Goal: Task Accomplishment & Management: Manage account settings

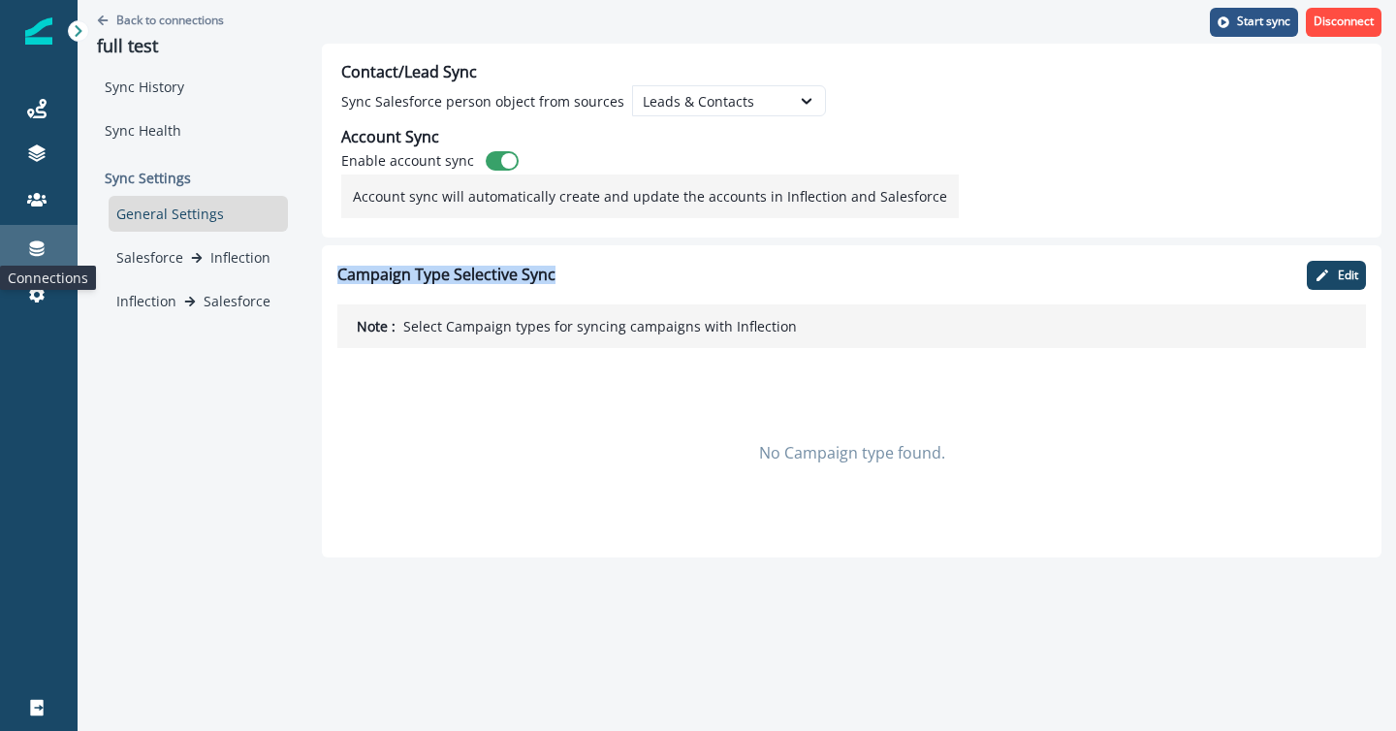
click at [35, 250] on icon at bounding box center [37, 249] width 15 height 16
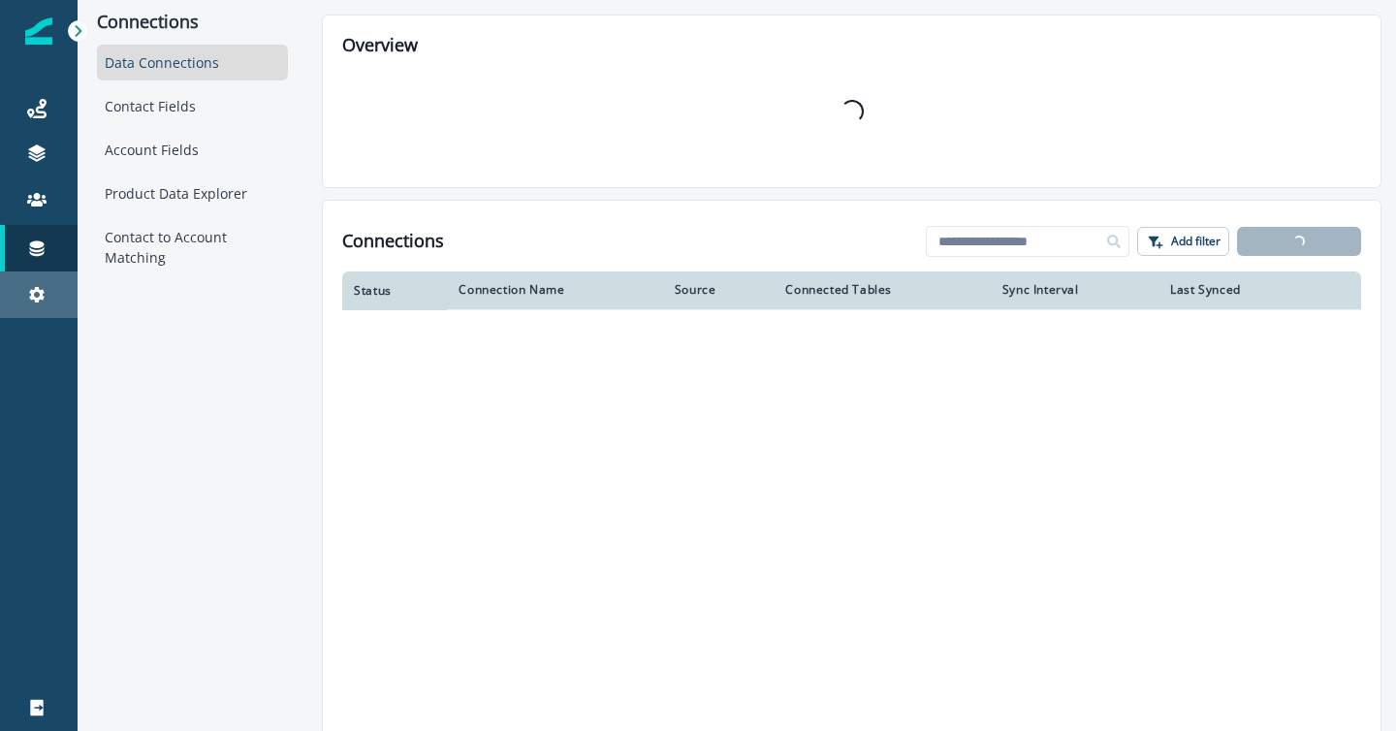
click at [36, 283] on div "Settings" at bounding box center [39, 294] width 62 height 23
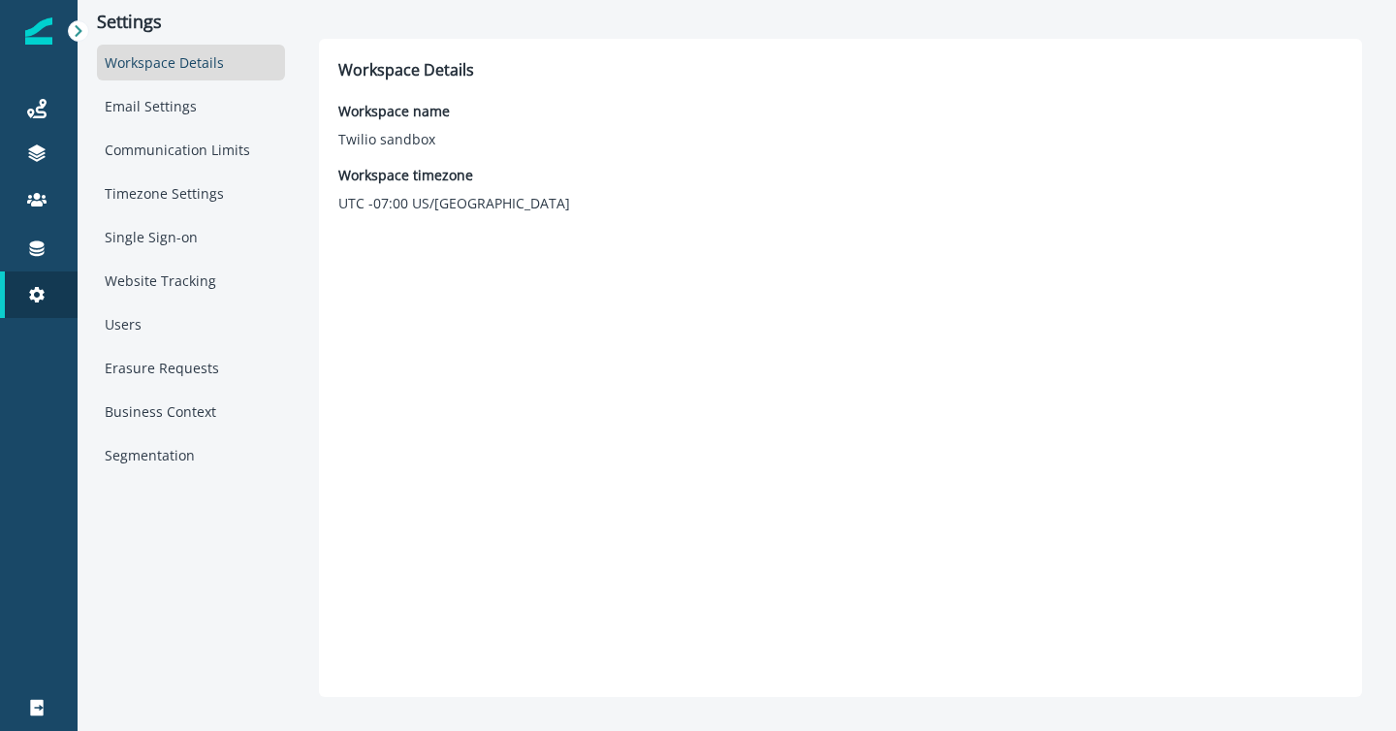
click at [191, 58] on div "Workspace Details" at bounding box center [191, 63] width 188 height 36
click at [153, 323] on div "Users" at bounding box center [191, 324] width 188 height 36
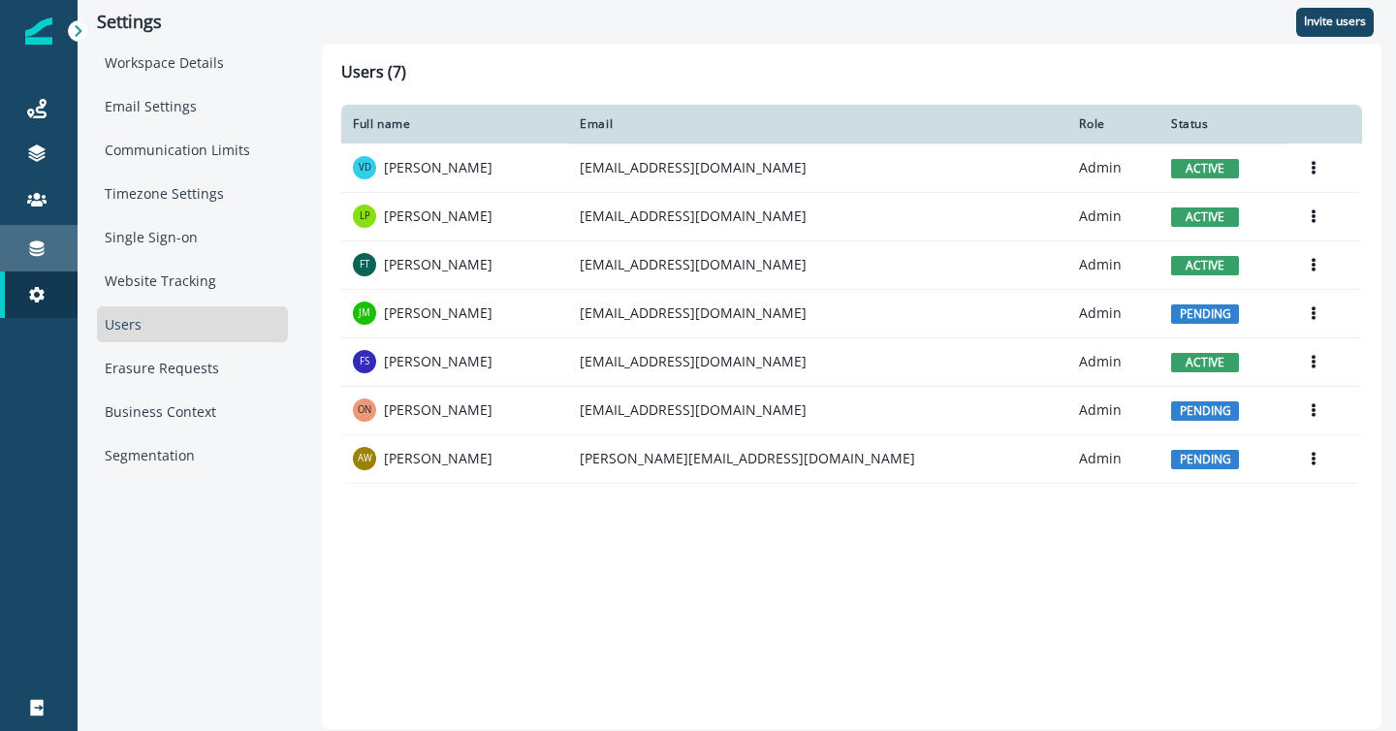
click at [38, 245] on icon at bounding box center [37, 249] width 15 height 16
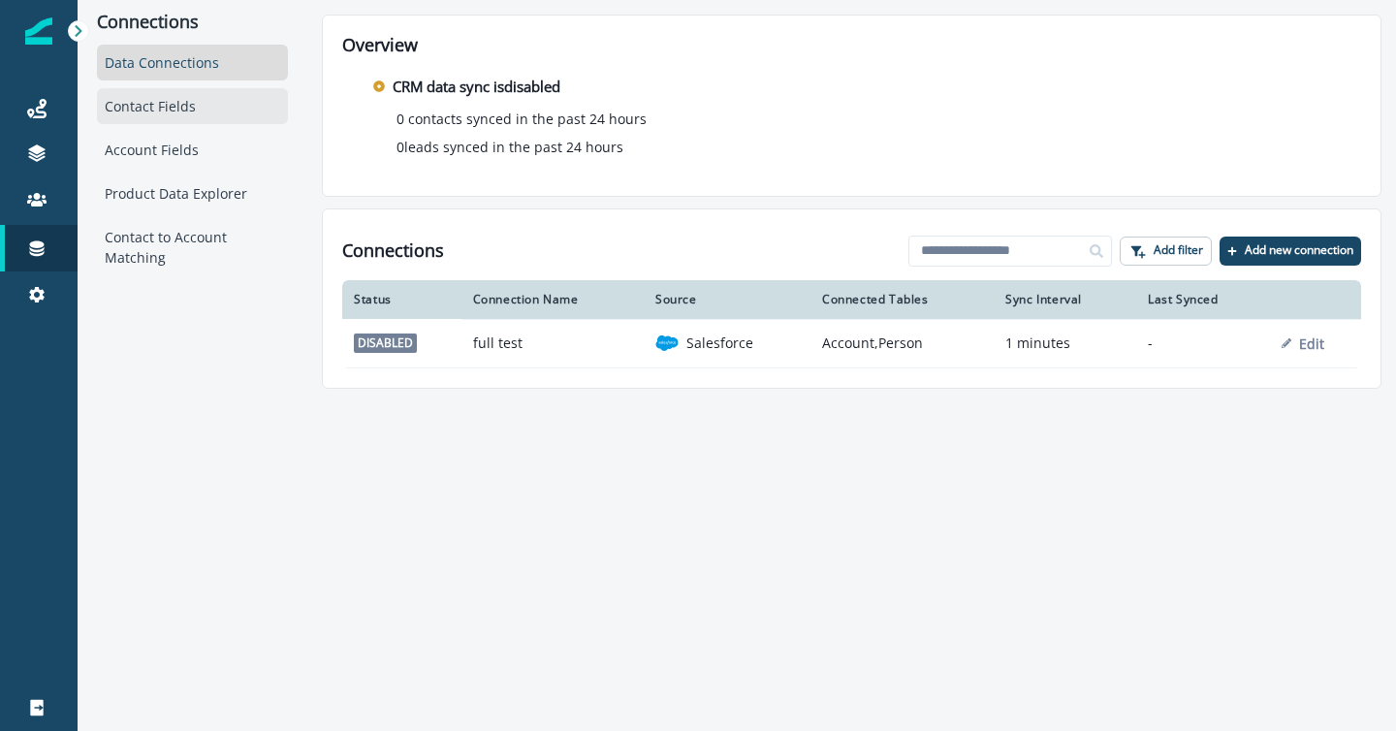
click at [171, 110] on div "Contact Fields" at bounding box center [192, 106] width 191 height 36
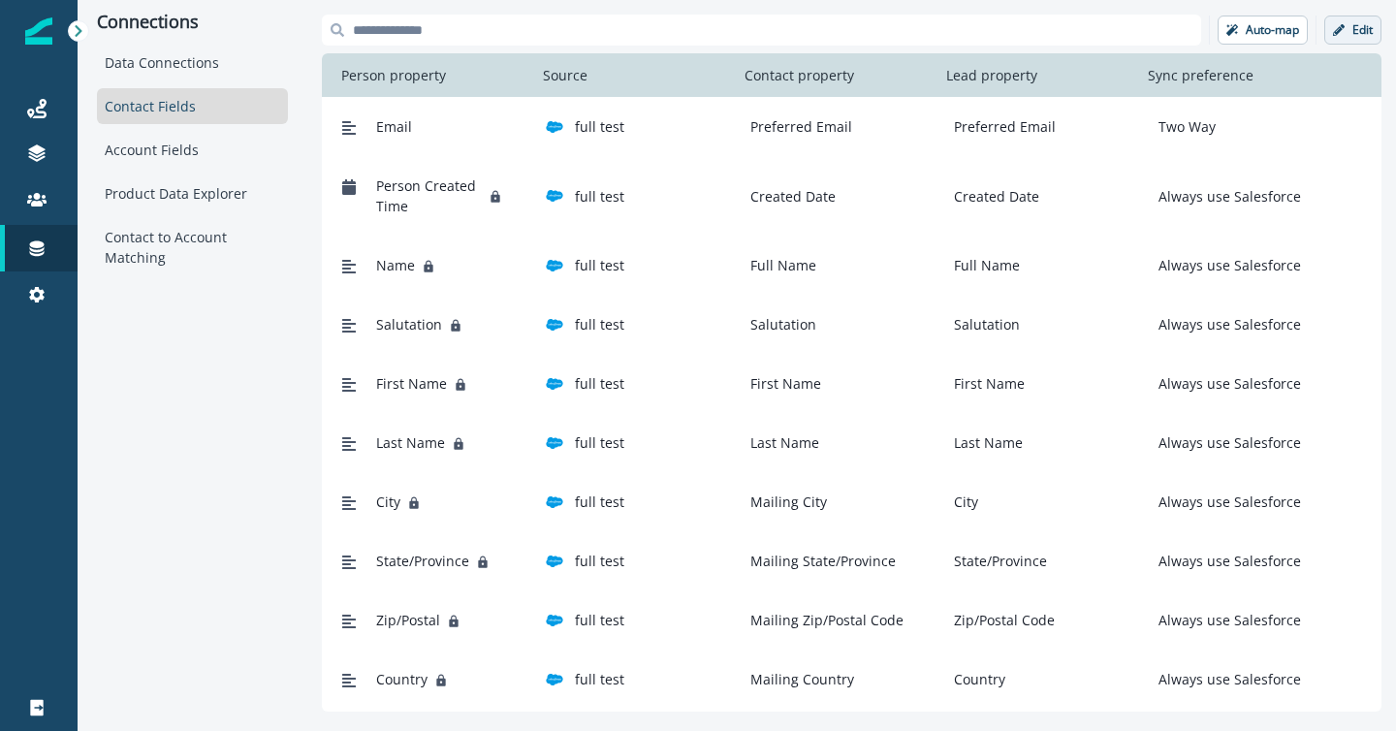
click at [1340, 35] on icon "button" at bounding box center [1339, 30] width 12 height 12
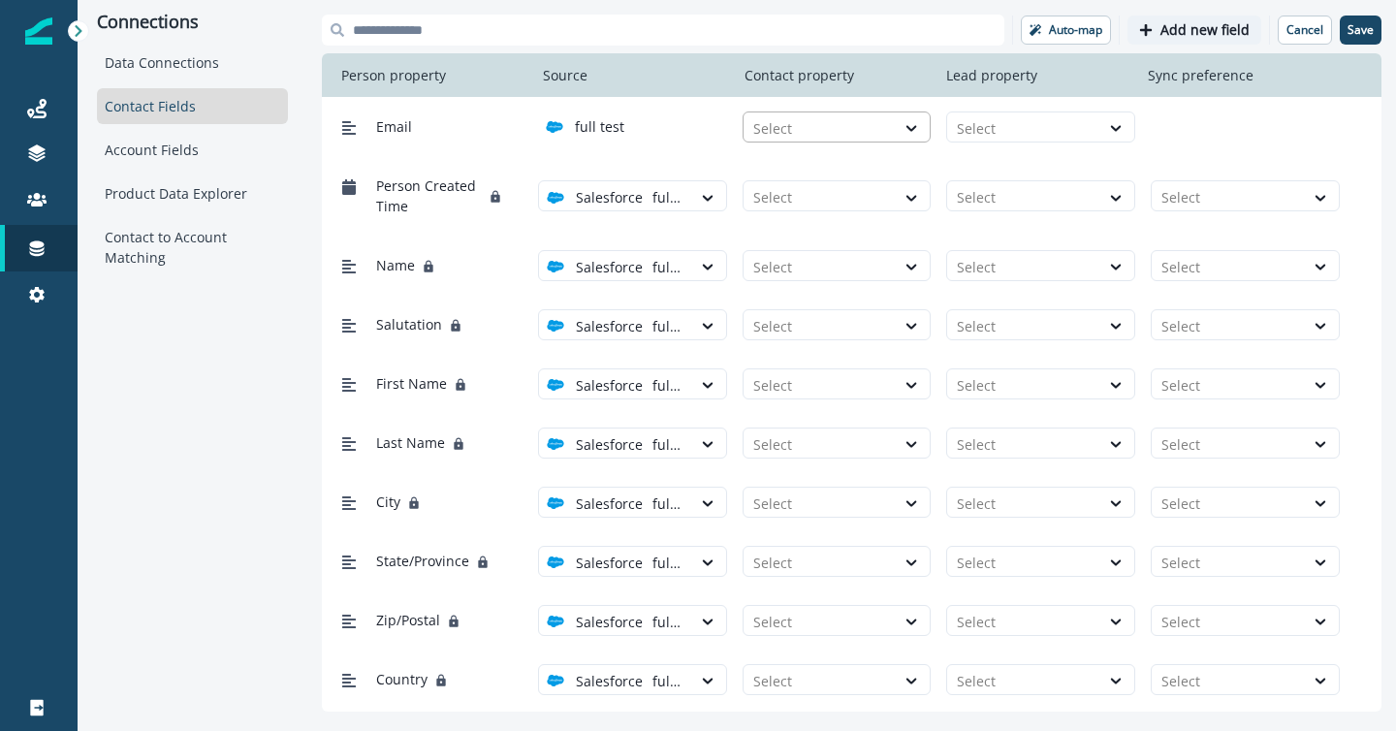
click at [862, 132] on div at bounding box center [820, 128] width 133 height 24
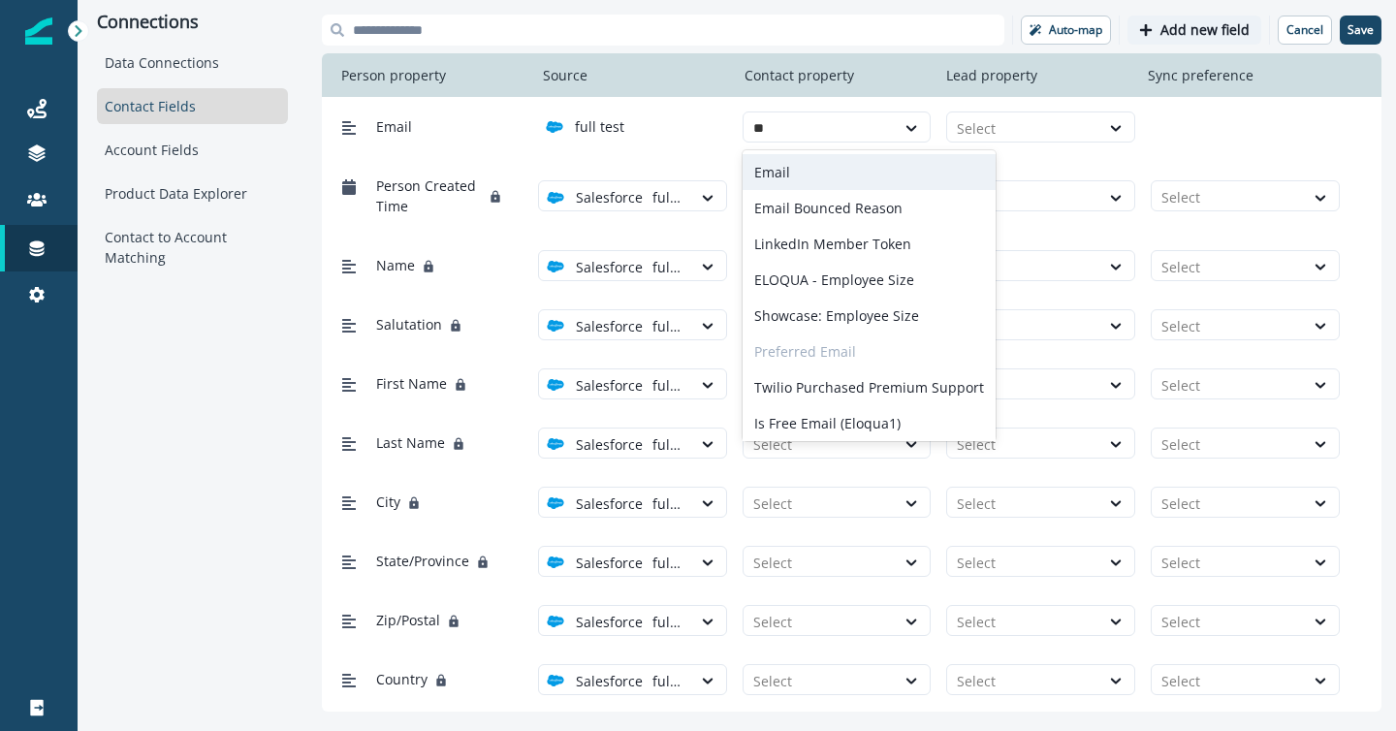
type input "***"
click at [825, 170] on div "Email" at bounding box center [843, 172] width 201 height 36
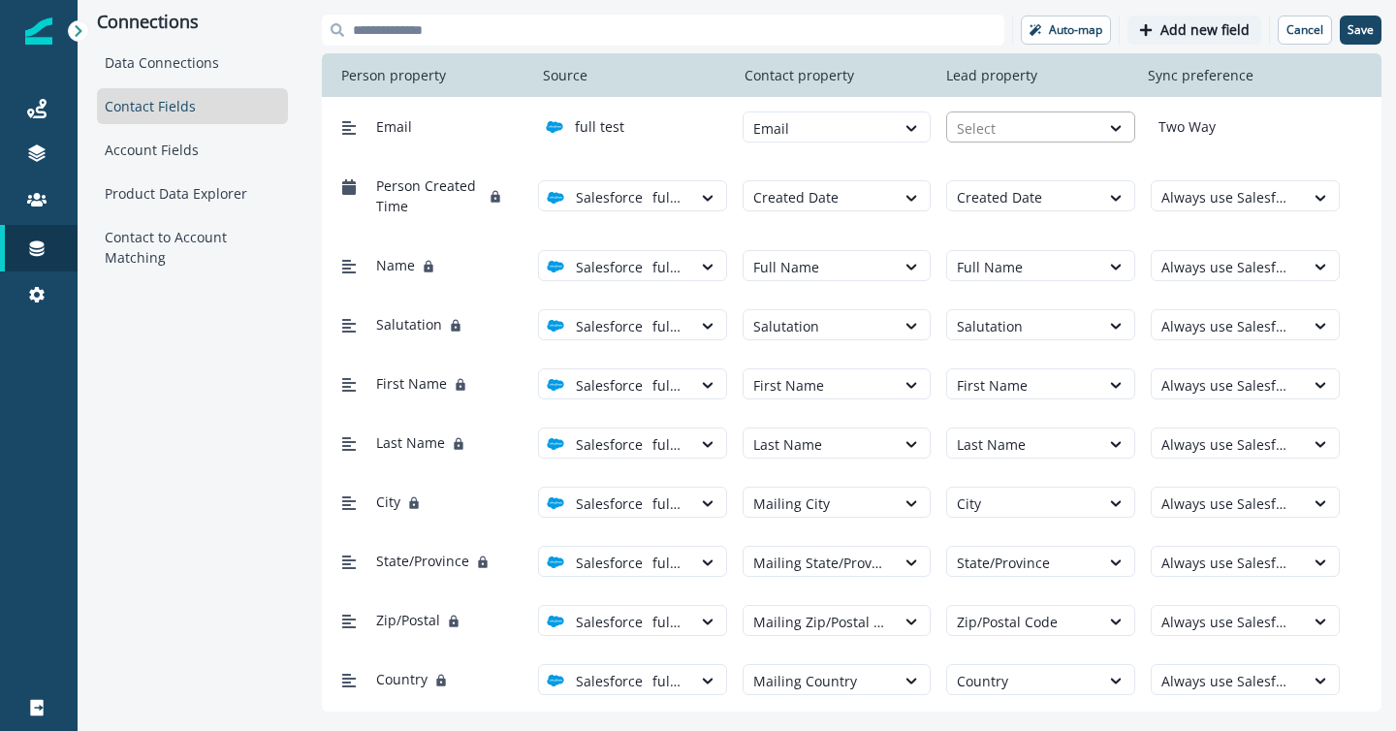
click at [995, 127] on div at bounding box center [1023, 128] width 133 height 24
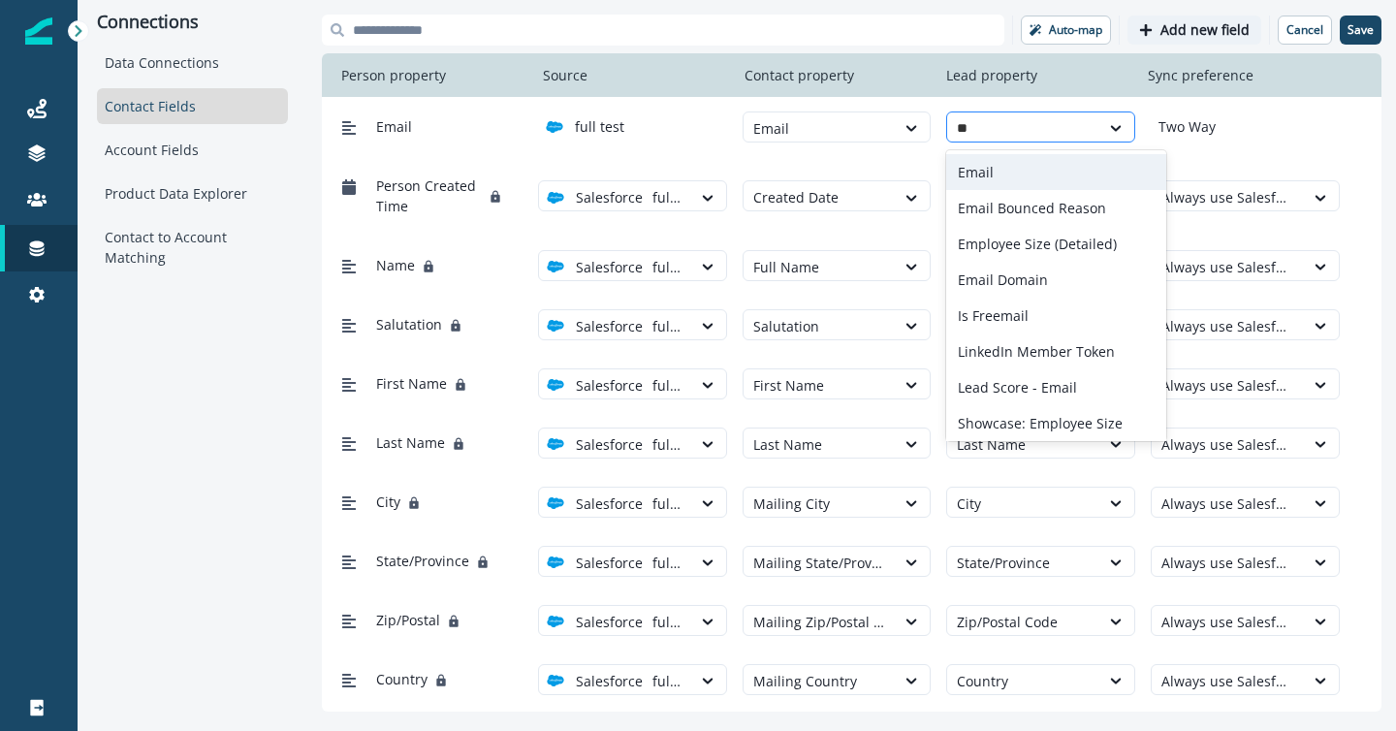
type input "***"
click at [982, 172] on div "Email" at bounding box center [1048, 172] width 205 height 36
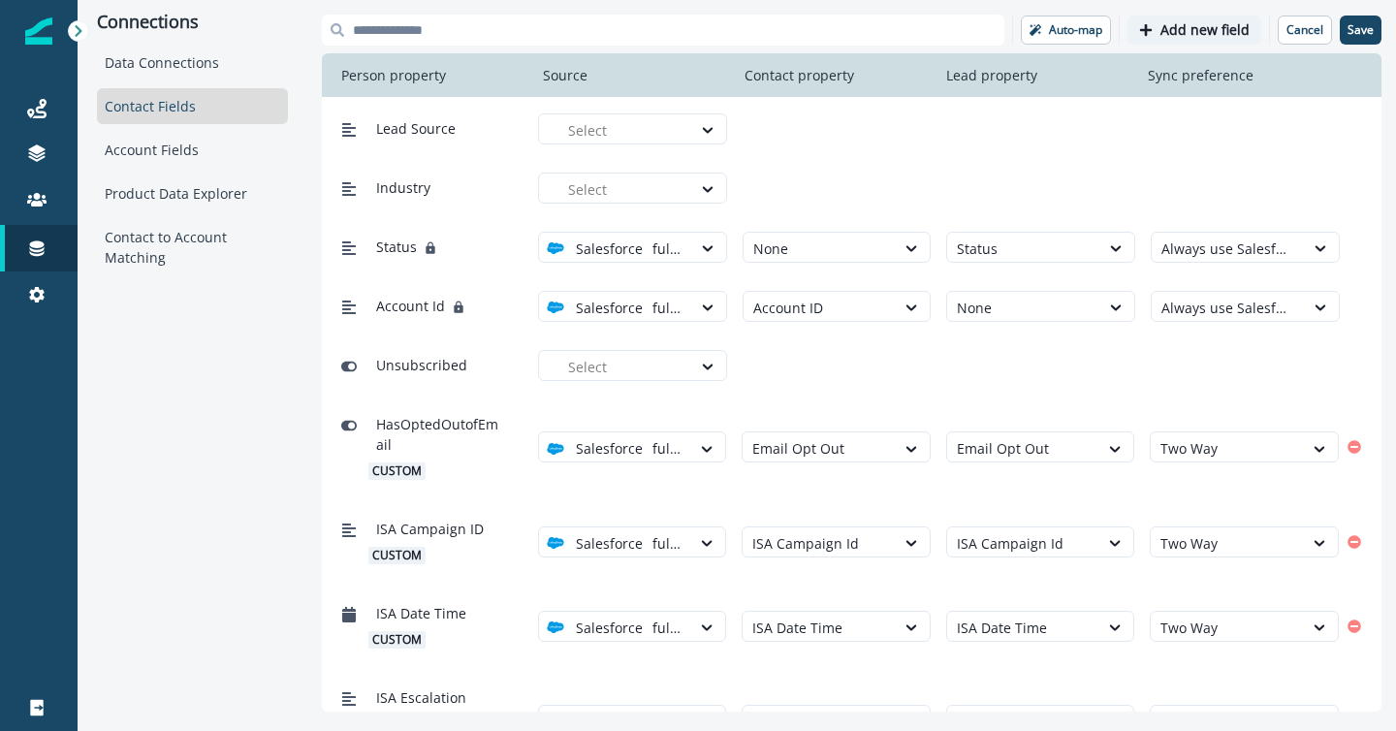
scroll to position [967, 0]
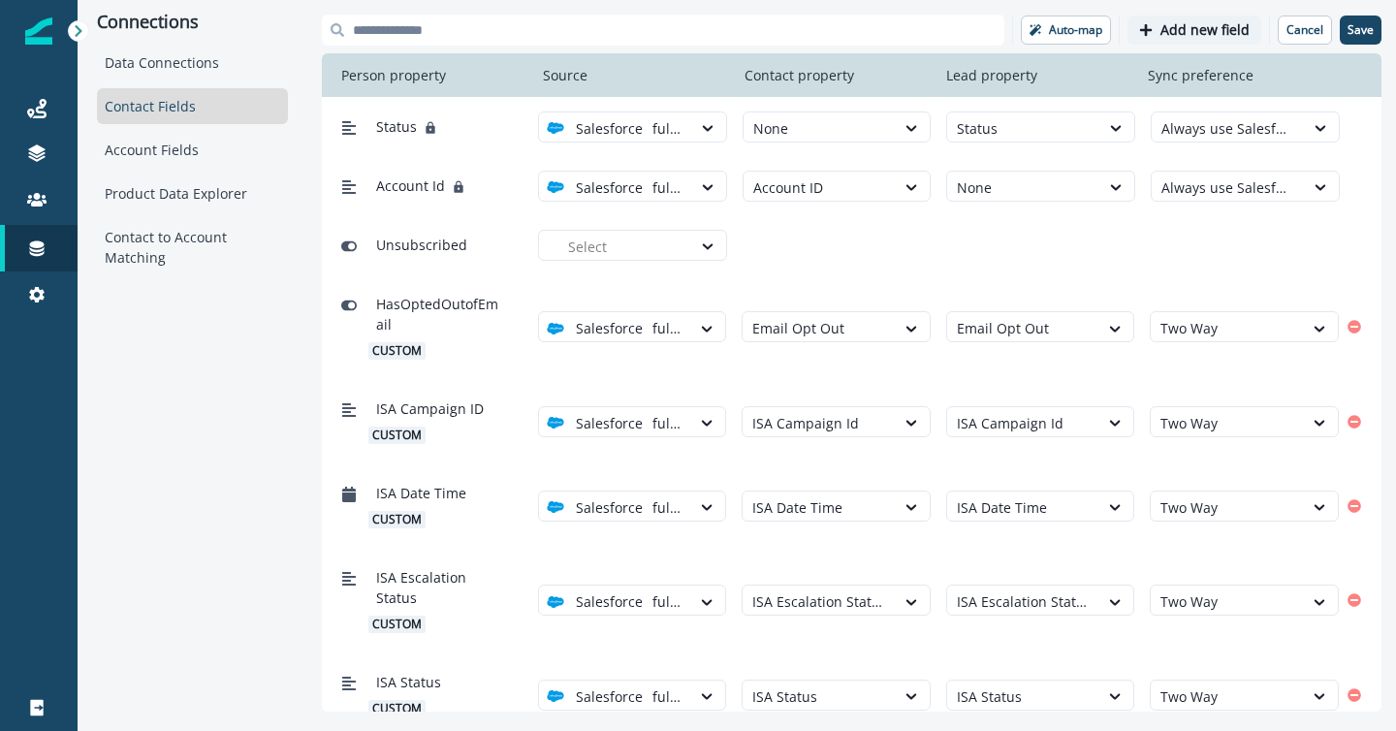
click at [1215, 26] on p "Add new field" at bounding box center [1205, 30] width 89 height 16
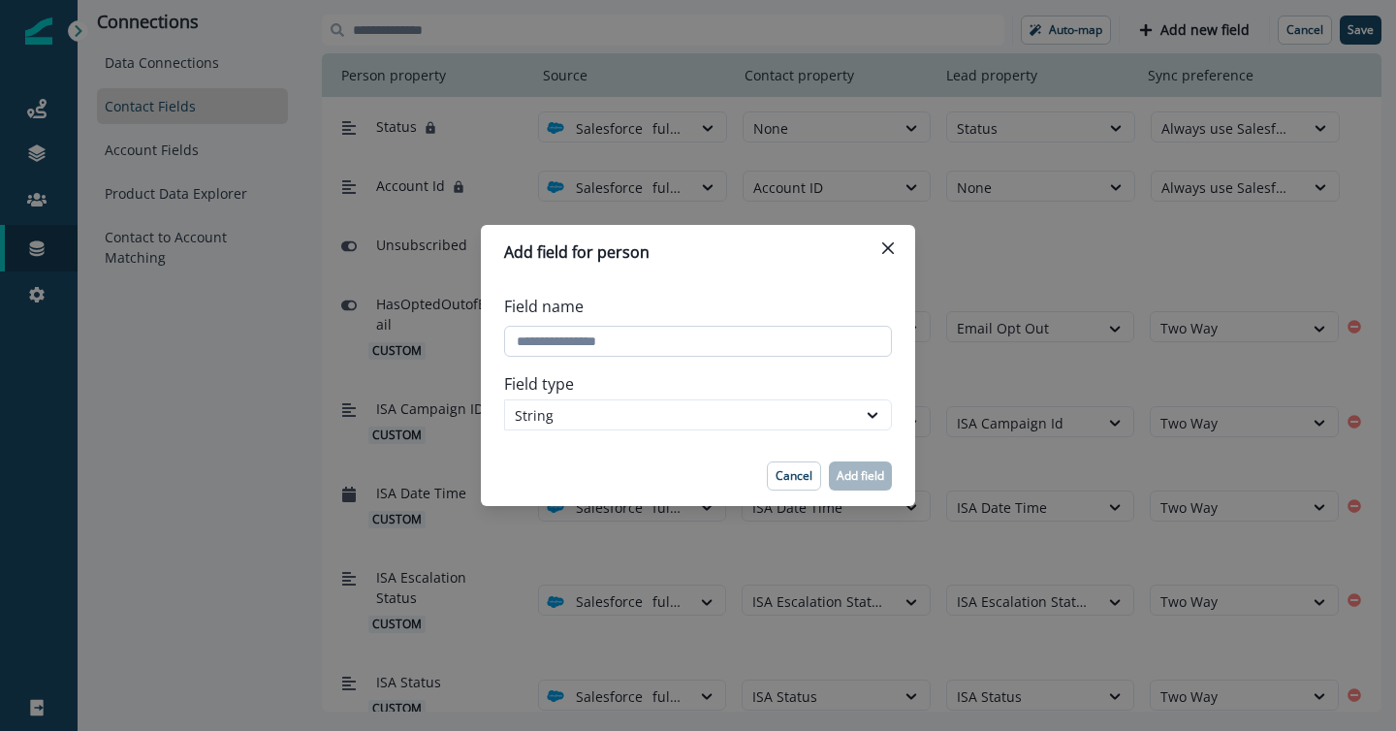
click at [665, 344] on input "Field name" at bounding box center [698, 341] width 388 height 31
type input "**********"
click at [869, 416] on icon at bounding box center [872, 414] width 17 height 19
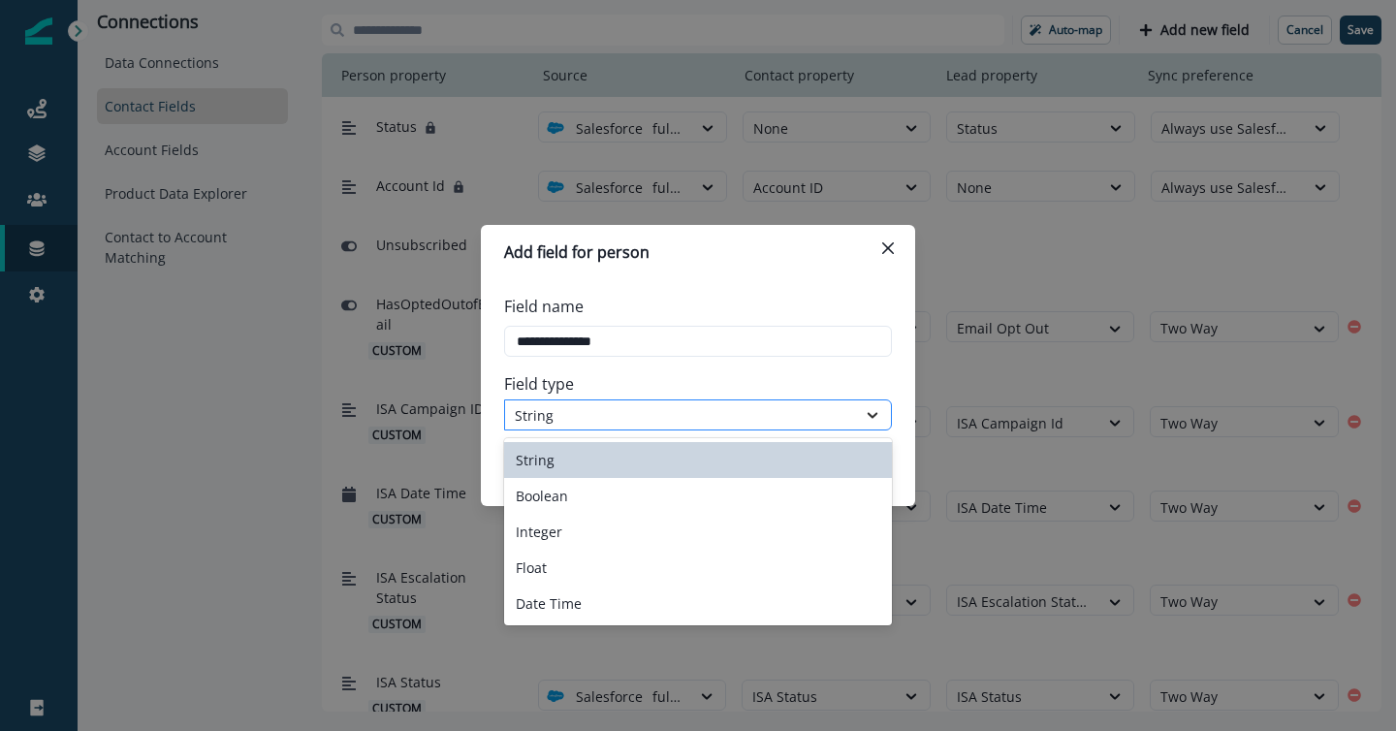
click at [870, 414] on icon at bounding box center [873, 415] width 11 height 6
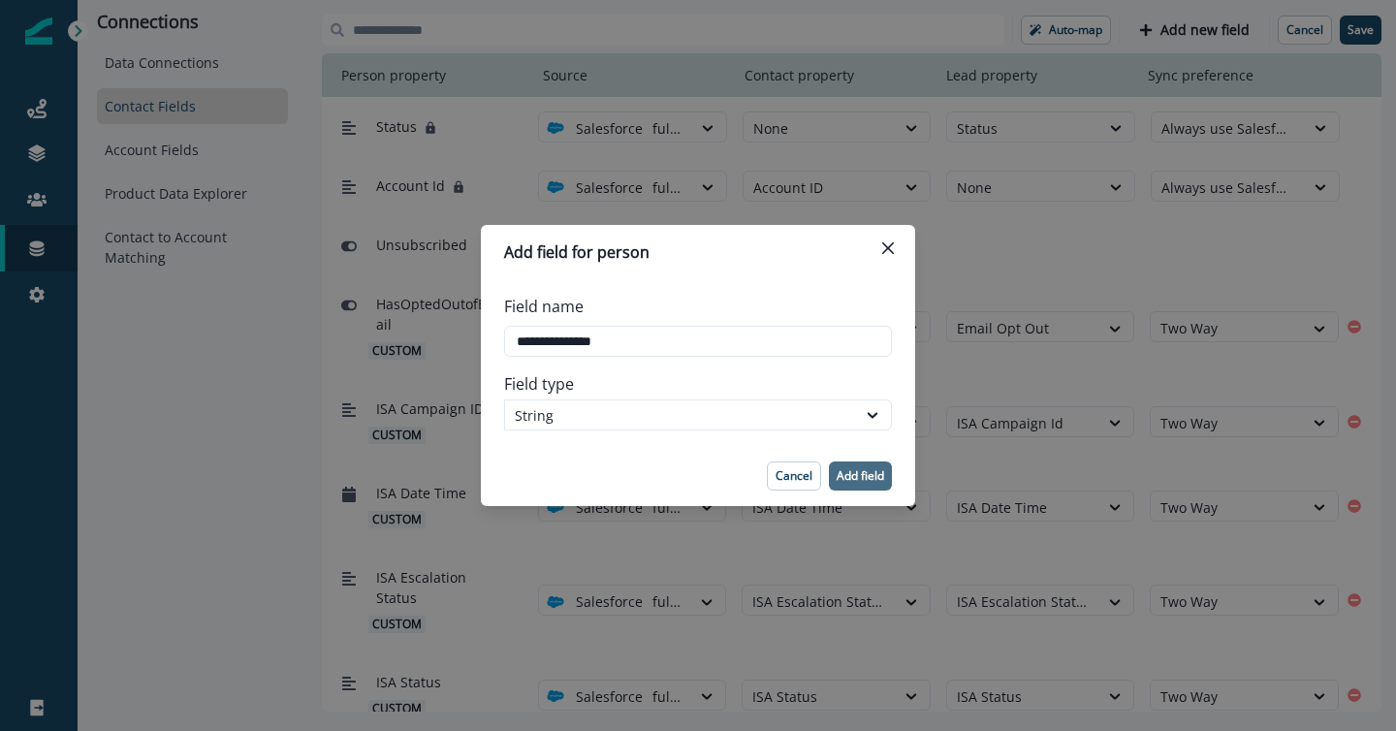
click at [870, 469] on p "Add field" at bounding box center [861, 476] width 48 height 14
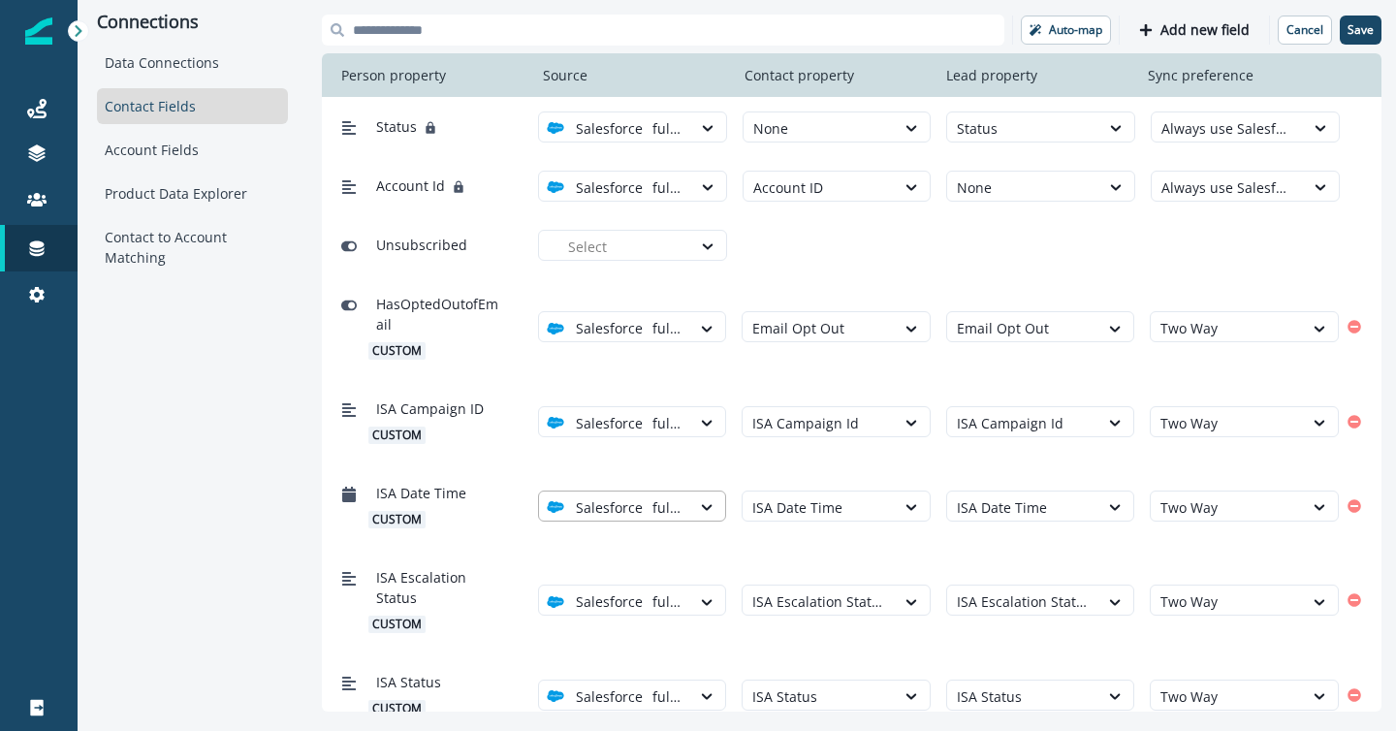
scroll to position [1051, 0]
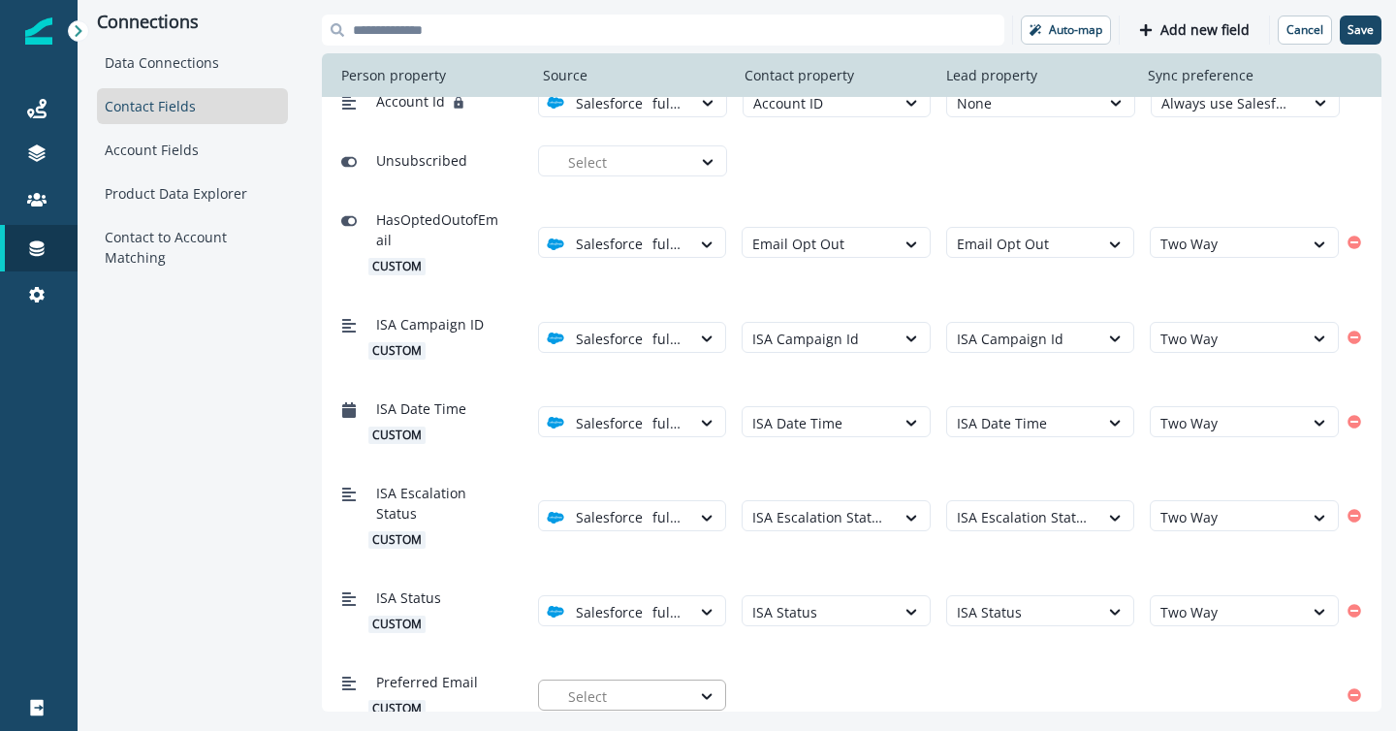
click at [623, 685] on div at bounding box center [624, 697] width 113 height 24
click at [613, 625] on p "full test" at bounding box center [611, 625] width 49 height 20
click at [789, 685] on div at bounding box center [819, 697] width 133 height 24
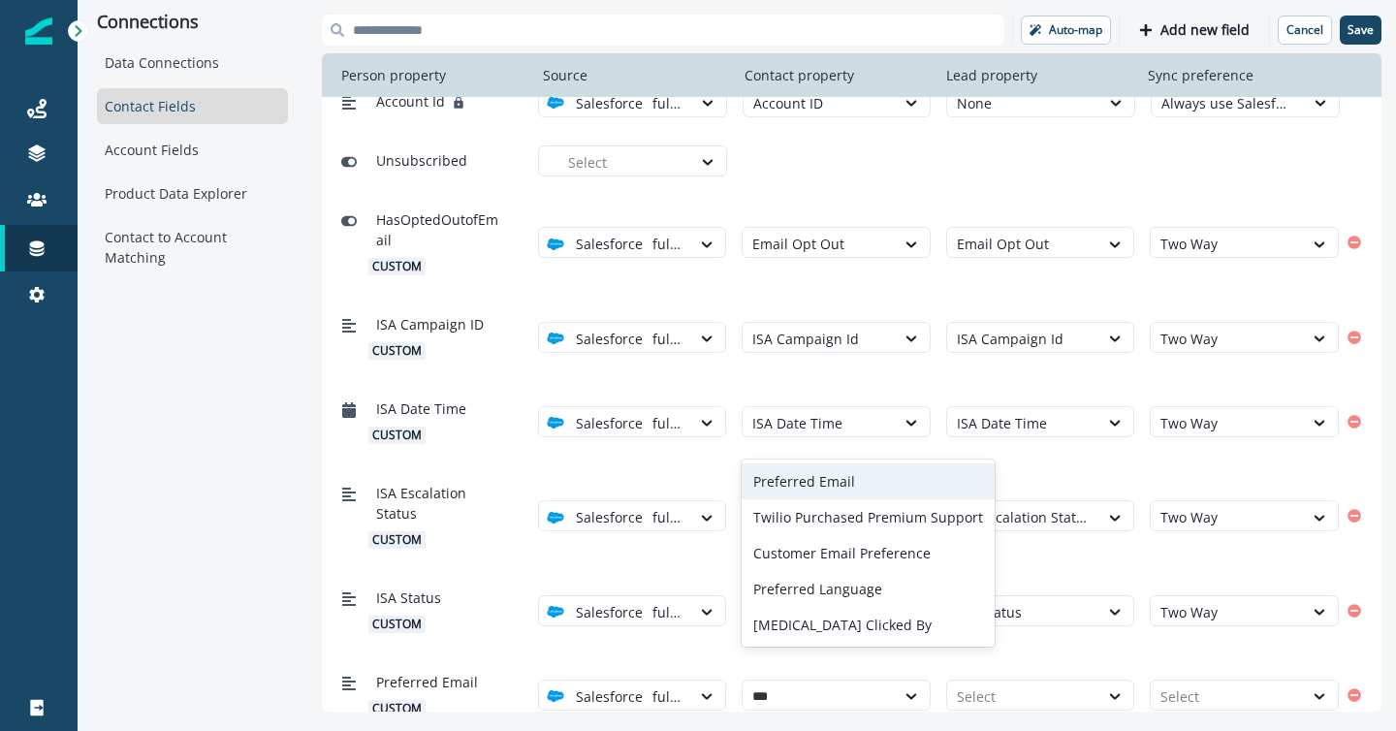
type input "****"
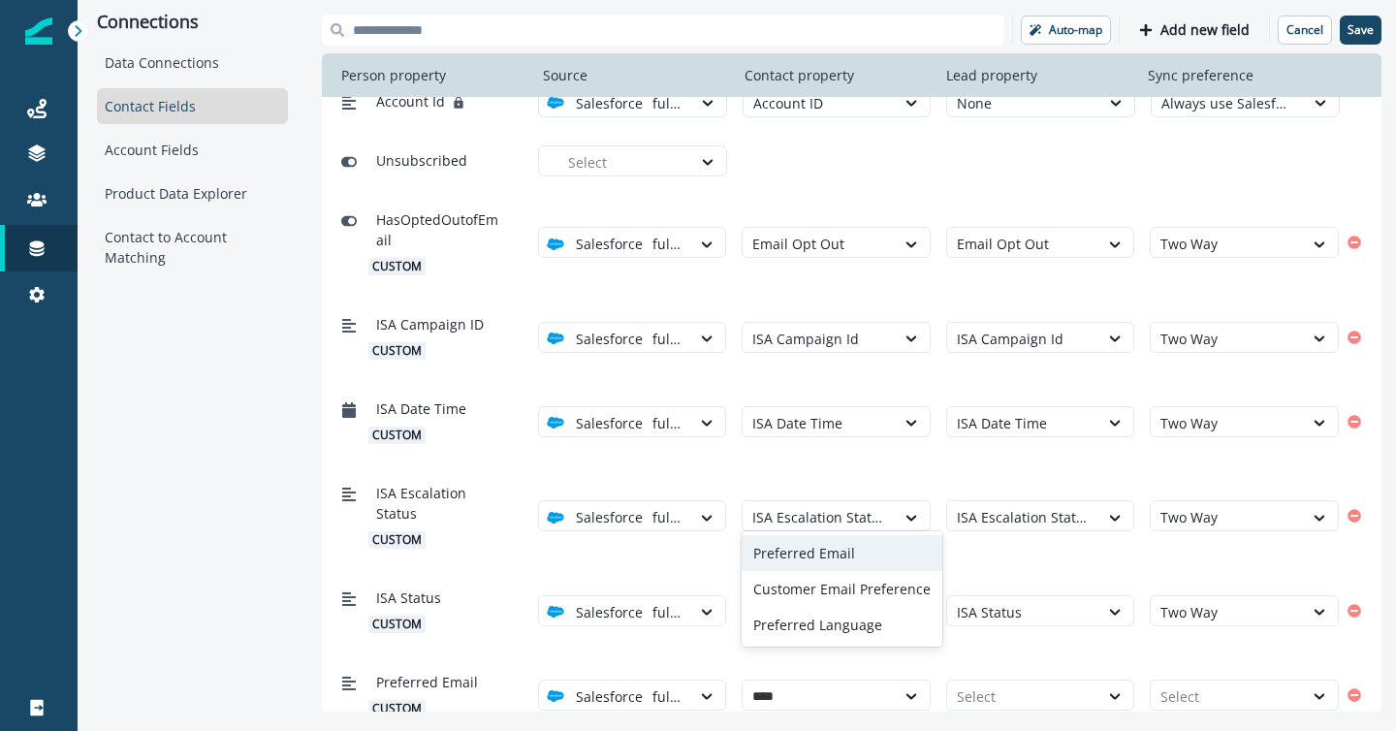
click at [821, 539] on div "Preferred Email" at bounding box center [842, 553] width 201 height 36
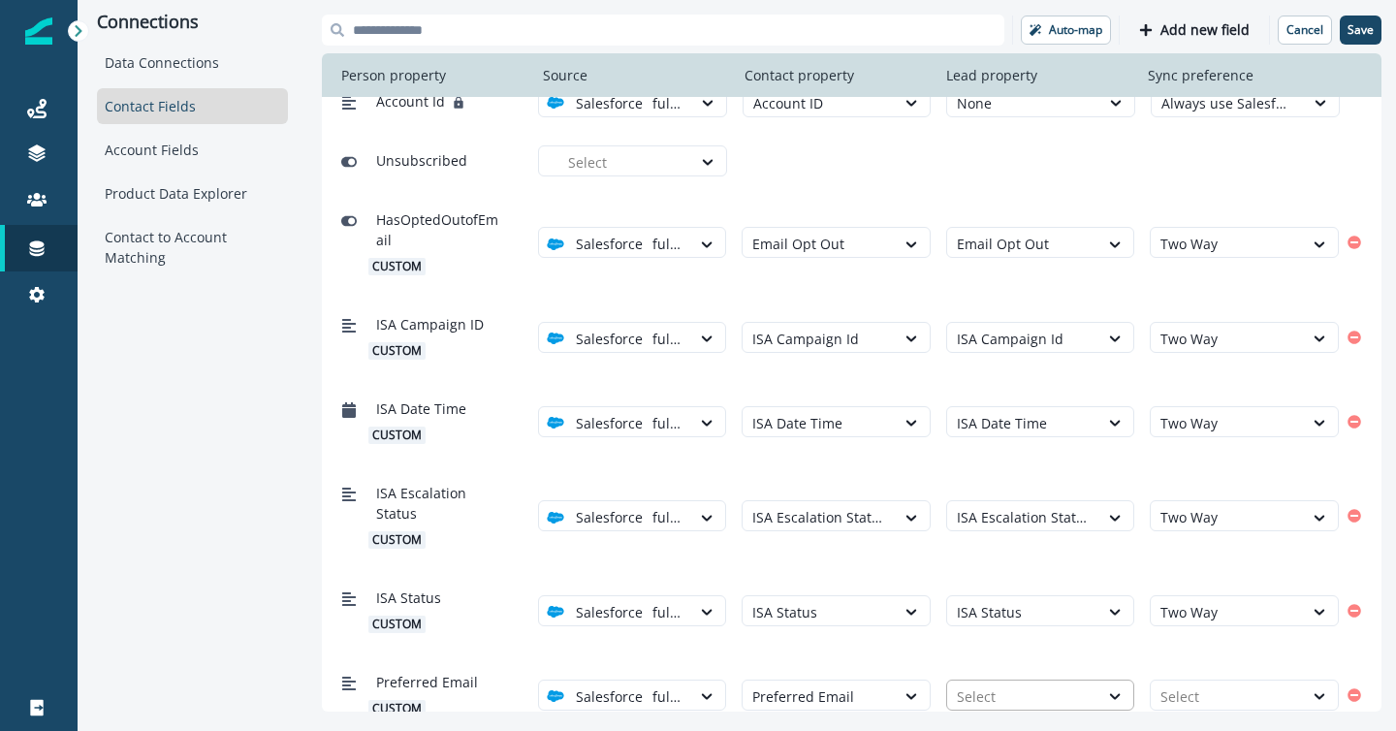
click at [976, 685] on div at bounding box center [1023, 697] width 133 height 24
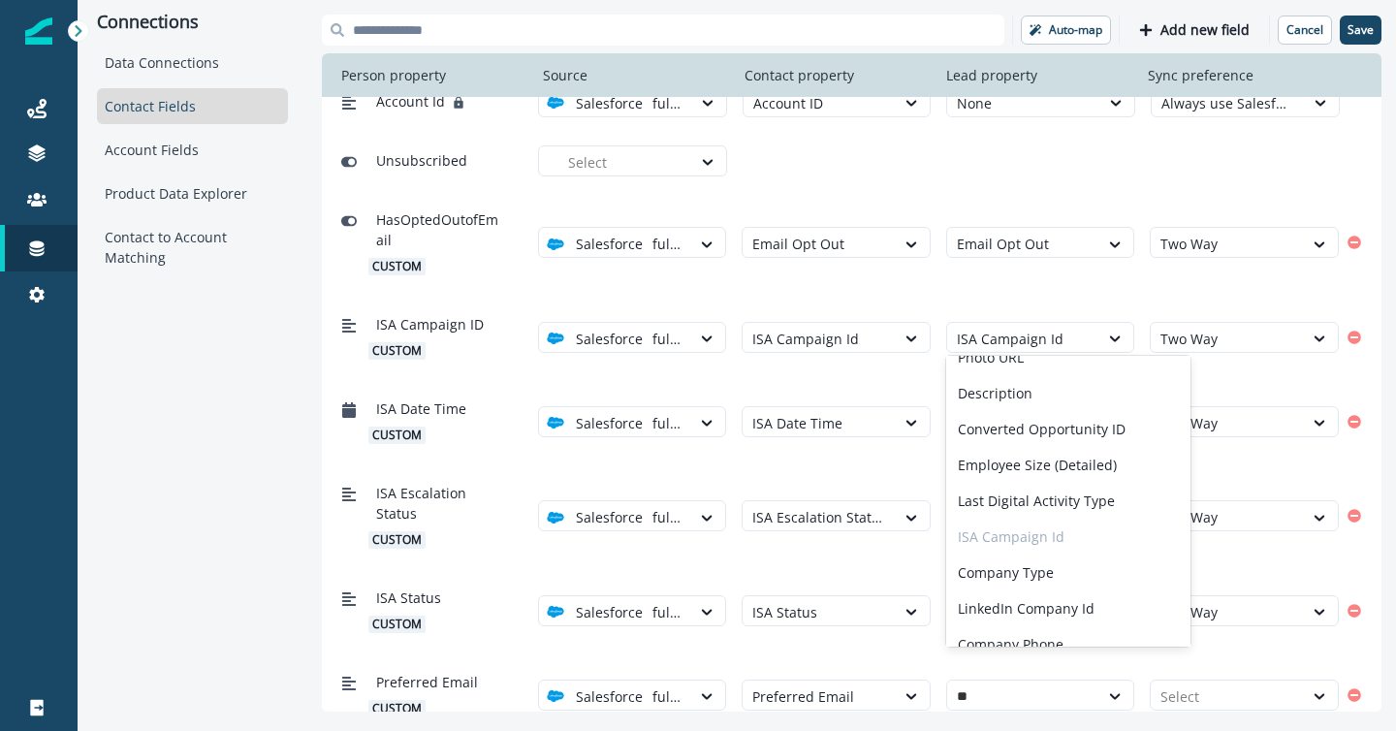
scroll to position [147, 0]
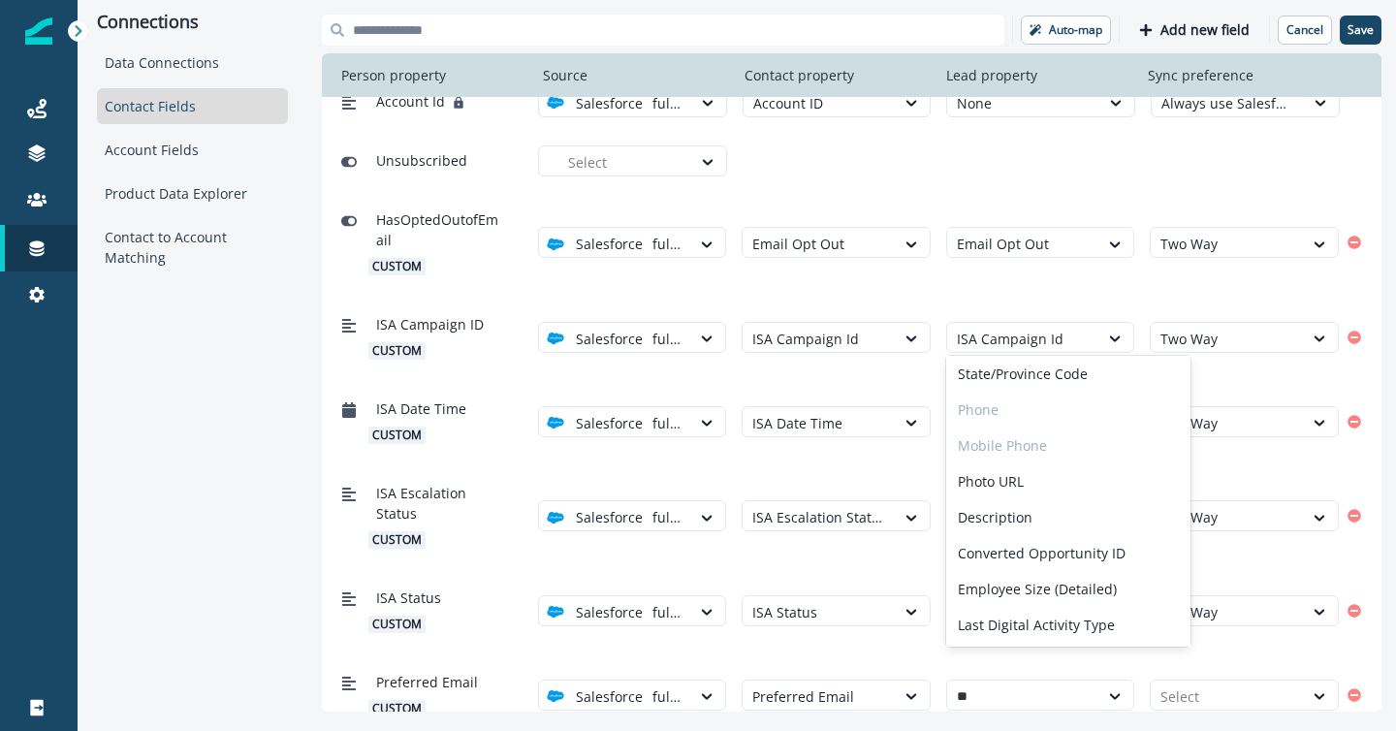
type input "***"
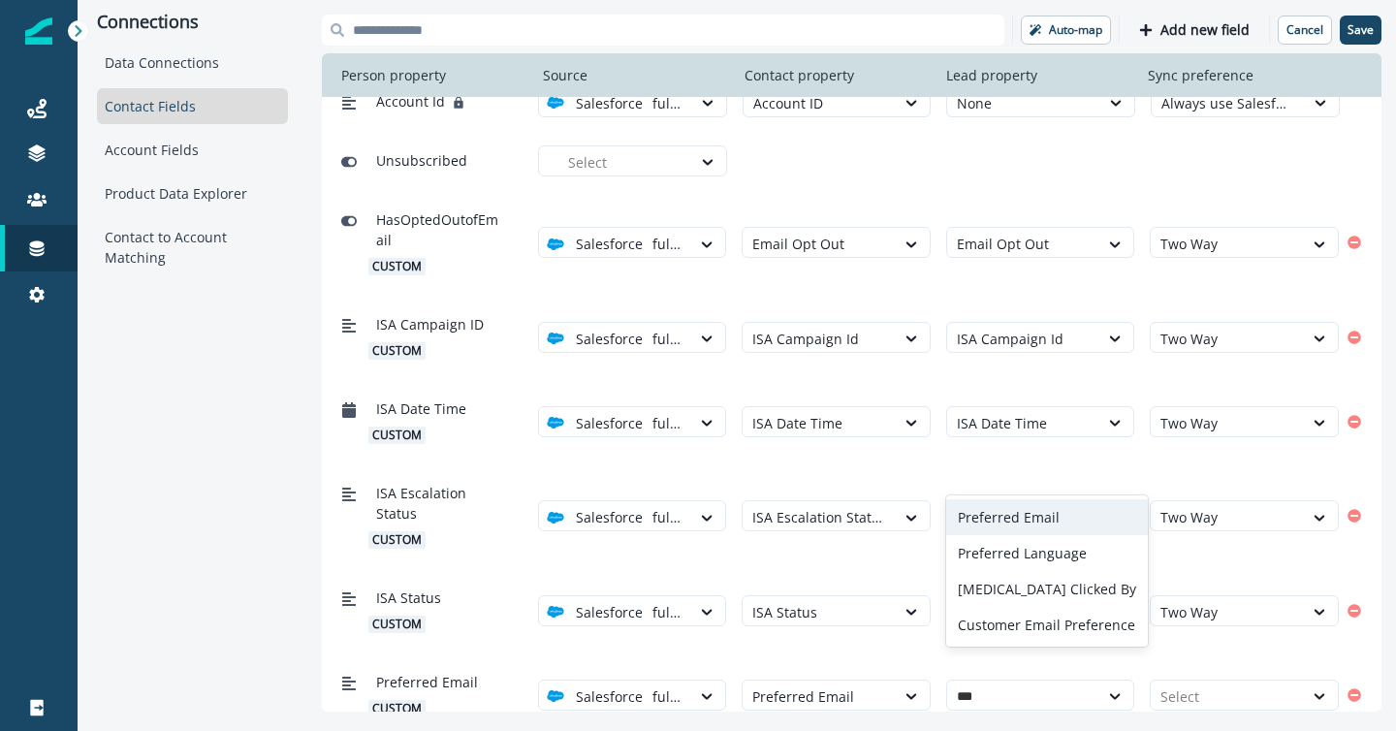
scroll to position [0, 0]
click at [1015, 499] on div "Preferred Email" at bounding box center [1047, 517] width 202 height 36
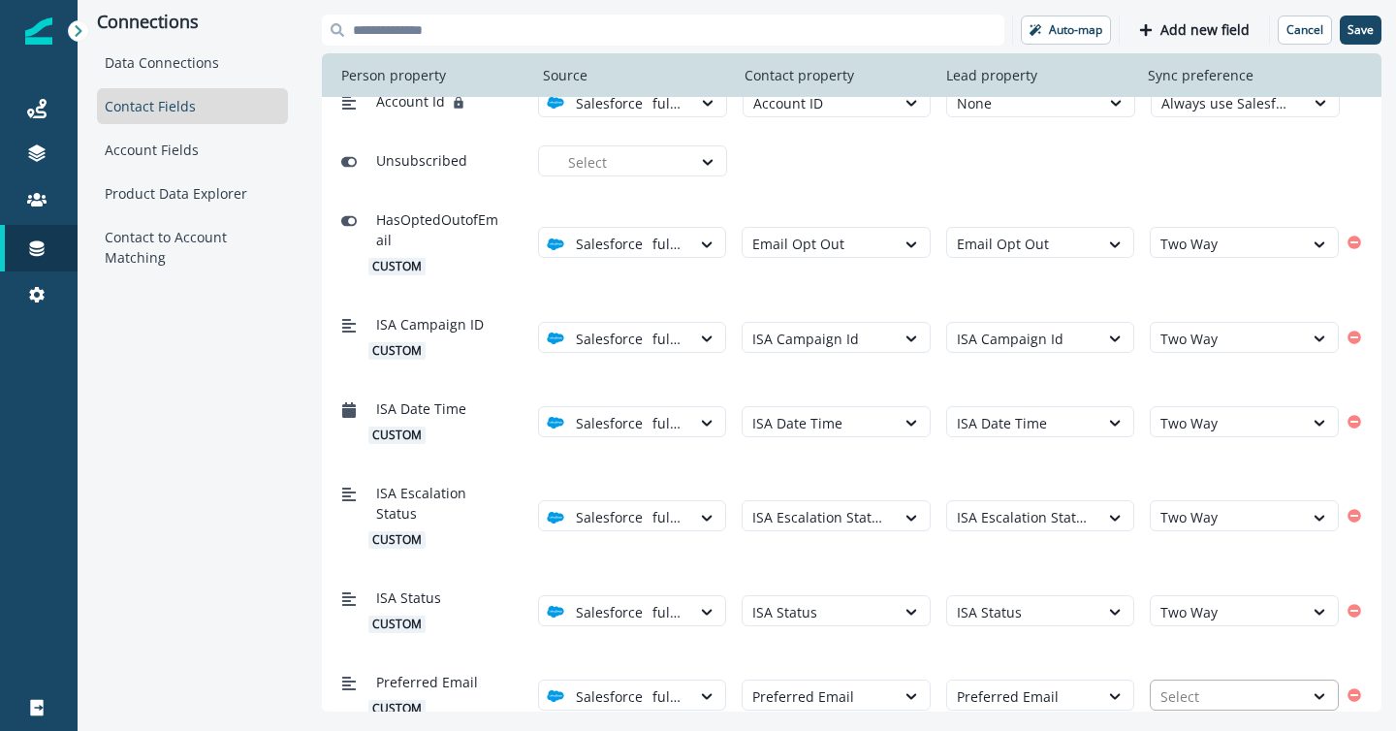
click at [1187, 685] on div at bounding box center [1227, 697] width 133 height 24
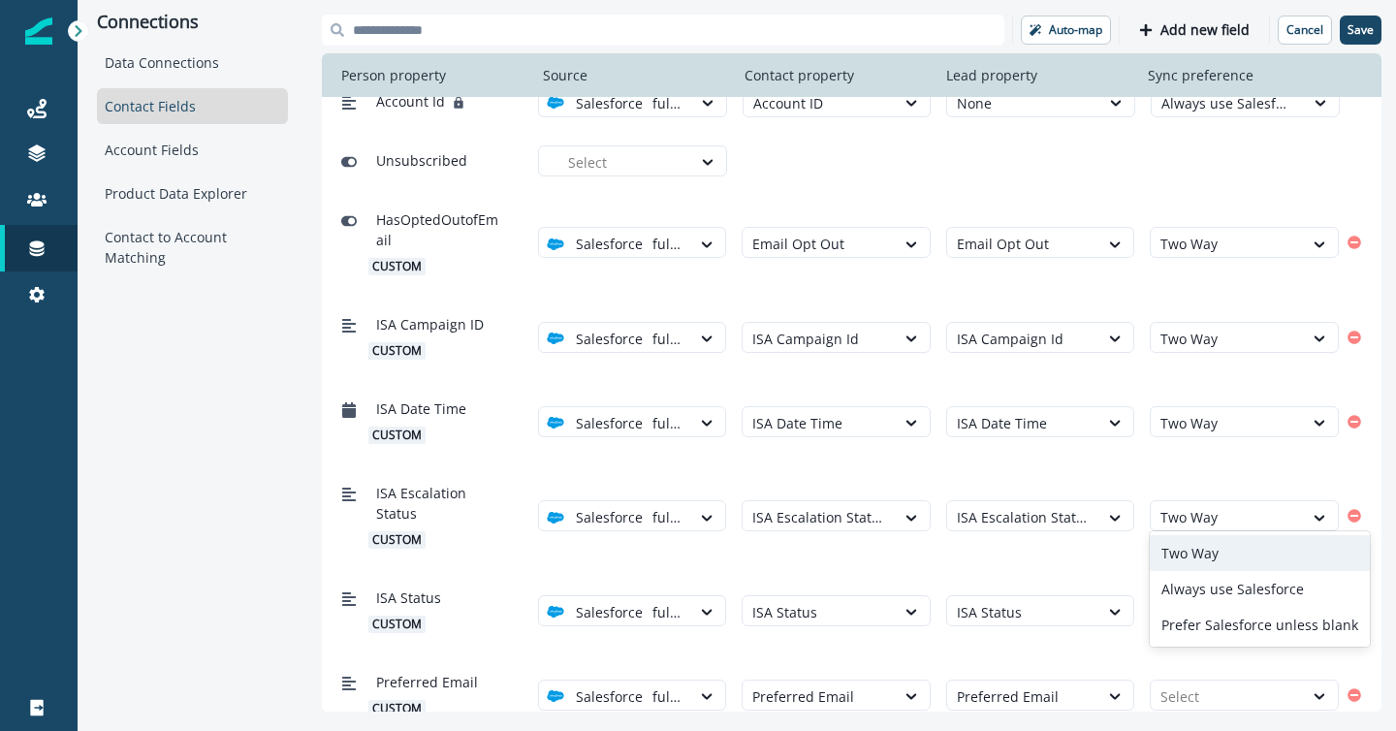
click at [1184, 552] on div "Two Way" at bounding box center [1260, 553] width 220 height 36
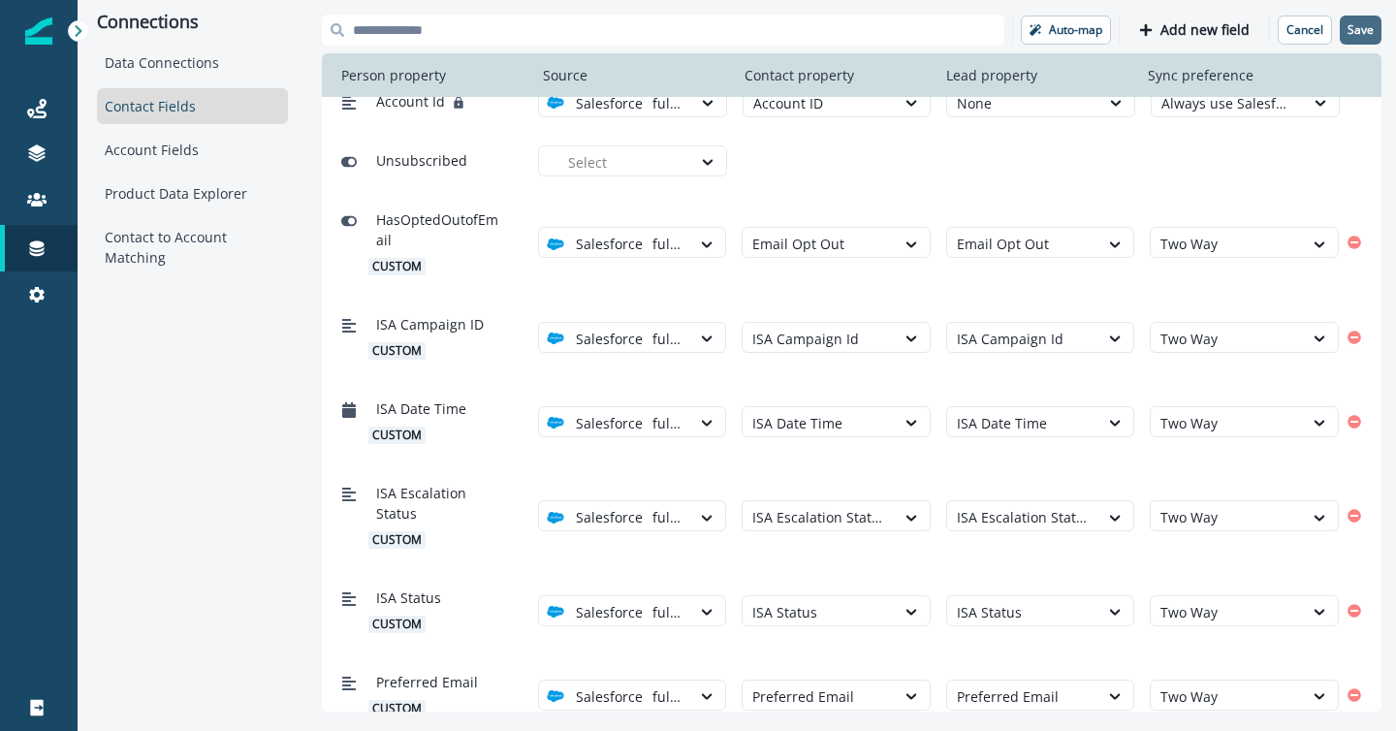
click at [1362, 32] on p "Save" at bounding box center [1361, 30] width 26 height 14
